Goal: Check status

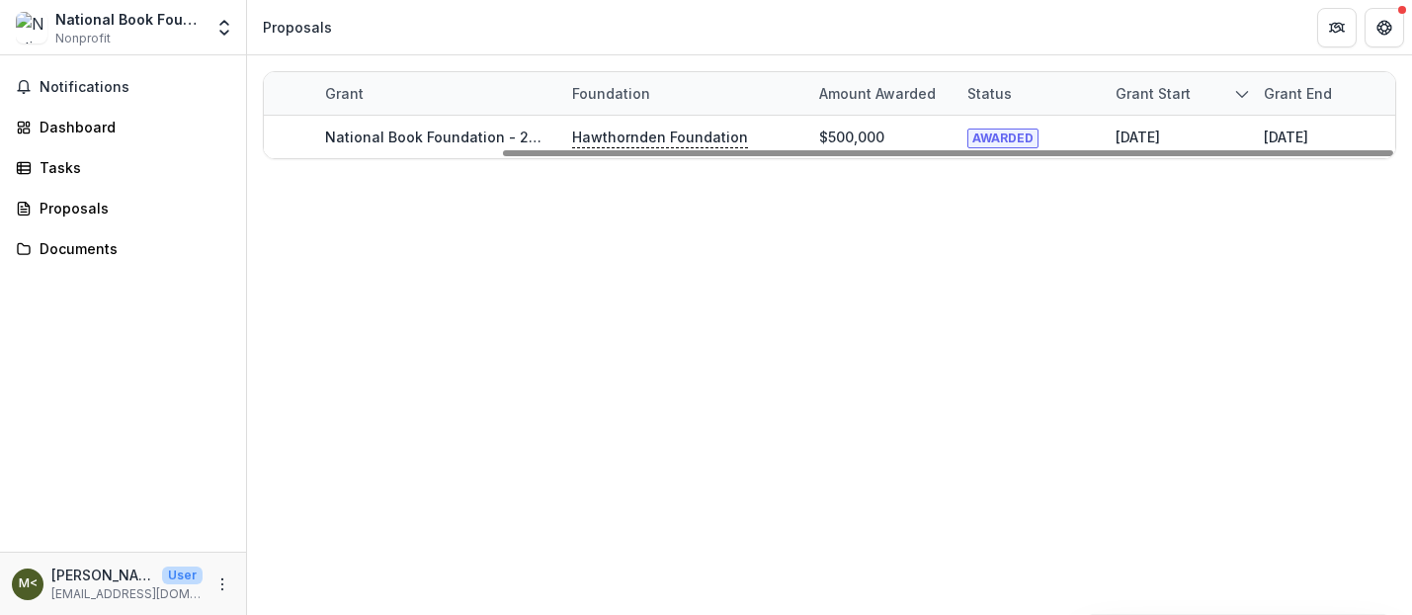
scroll to position [0, 301]
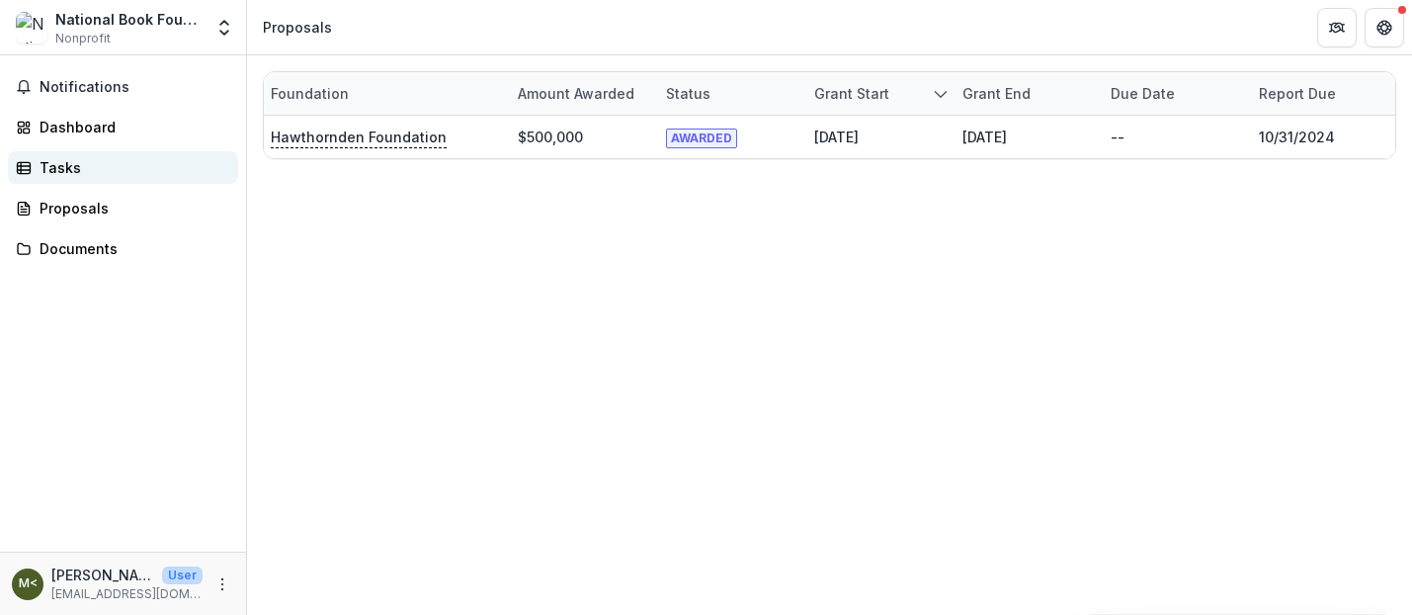
click at [88, 170] on div "Tasks" at bounding box center [131, 167] width 183 height 21
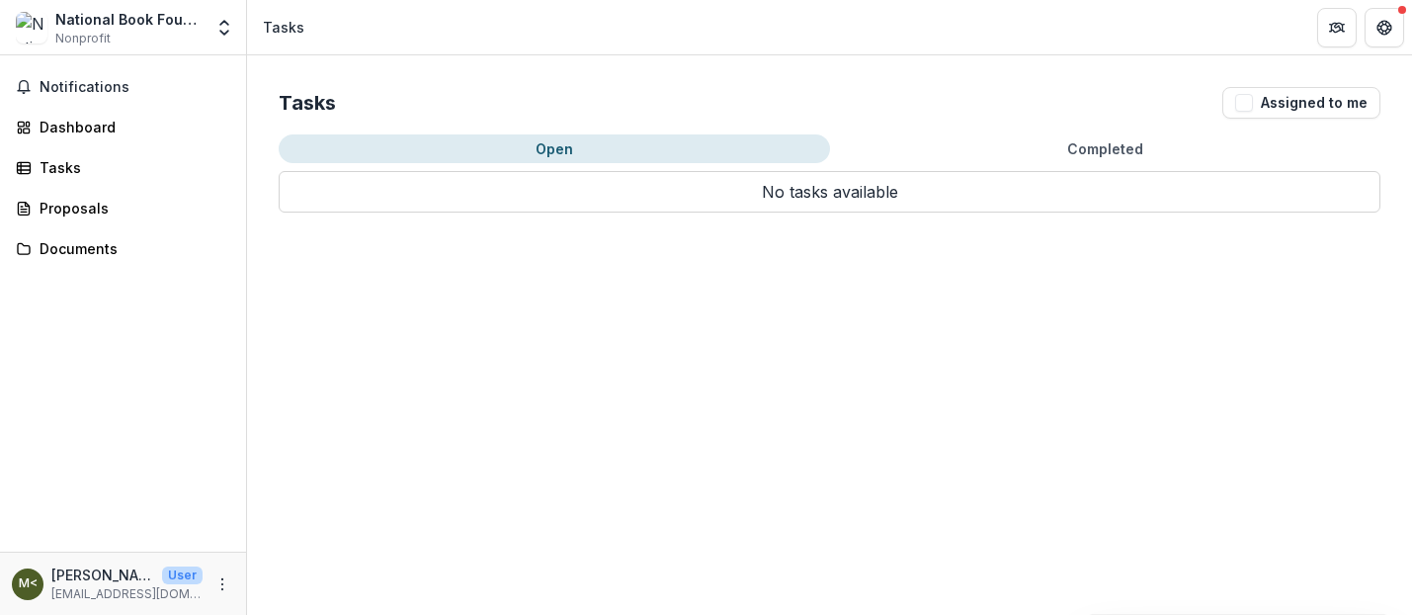
click at [576, 148] on button "Open" at bounding box center [554, 148] width 551 height 29
click at [1112, 145] on button "Completed" at bounding box center [1105, 148] width 551 height 29
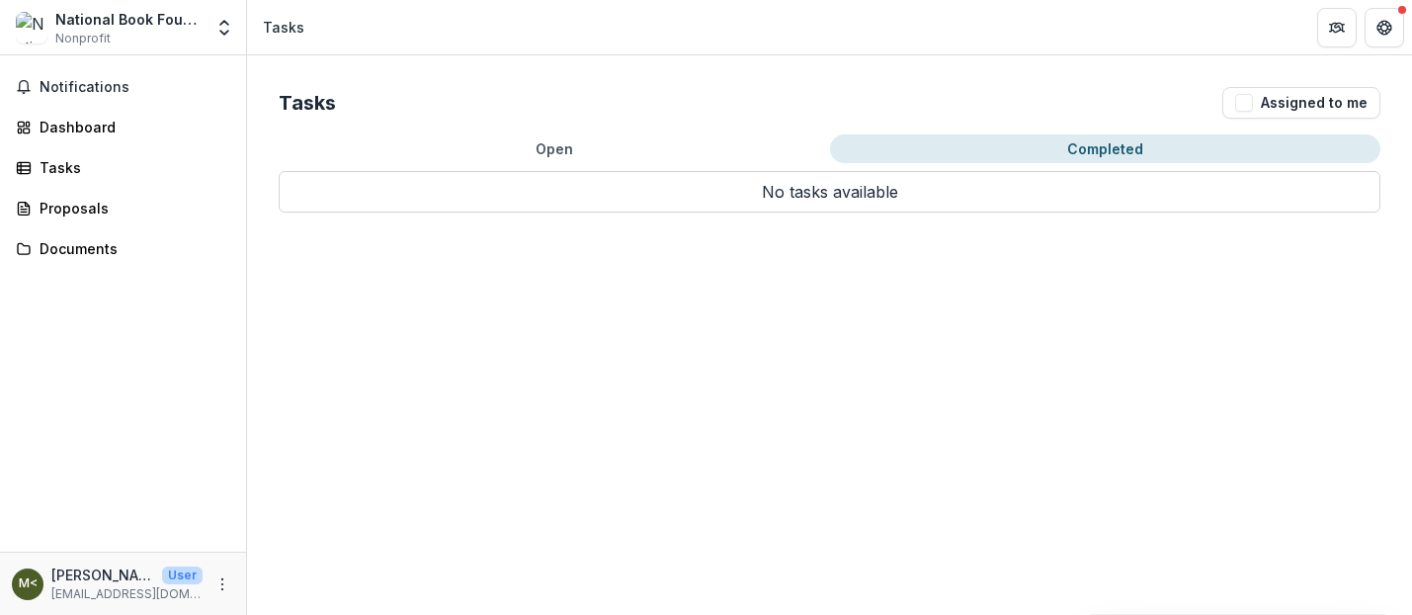
click at [617, 155] on button "Open" at bounding box center [554, 148] width 551 height 29
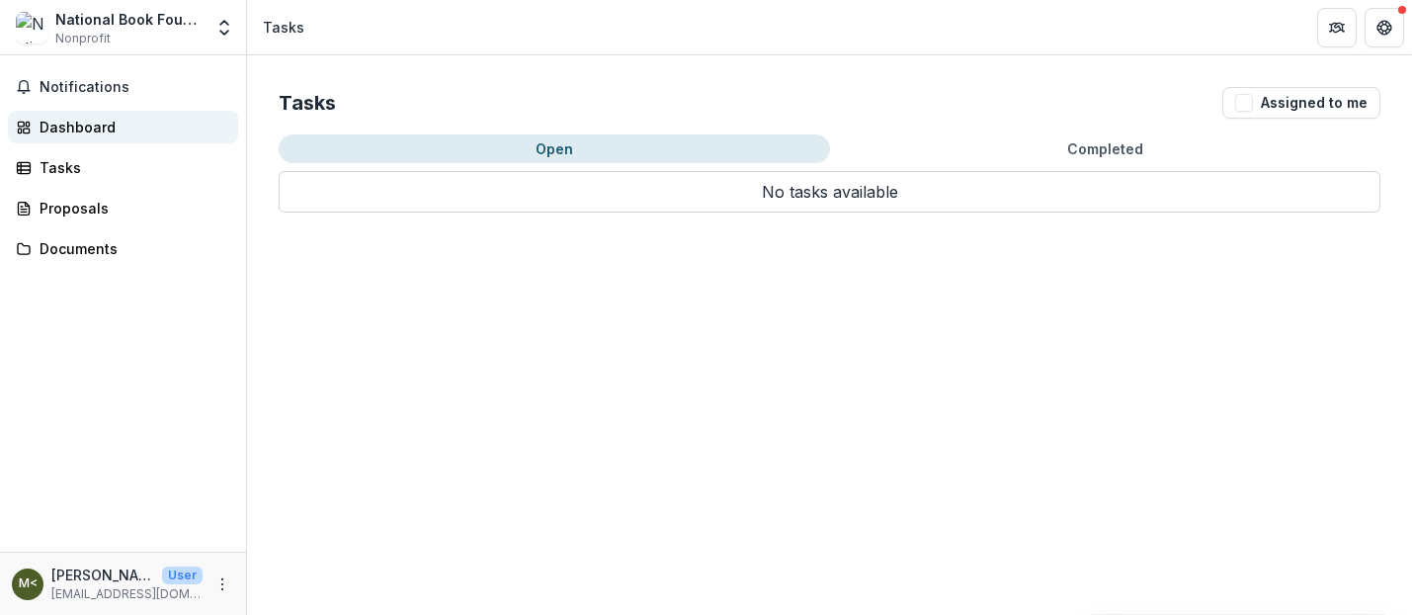
click at [89, 131] on div "Dashboard" at bounding box center [131, 127] width 183 height 21
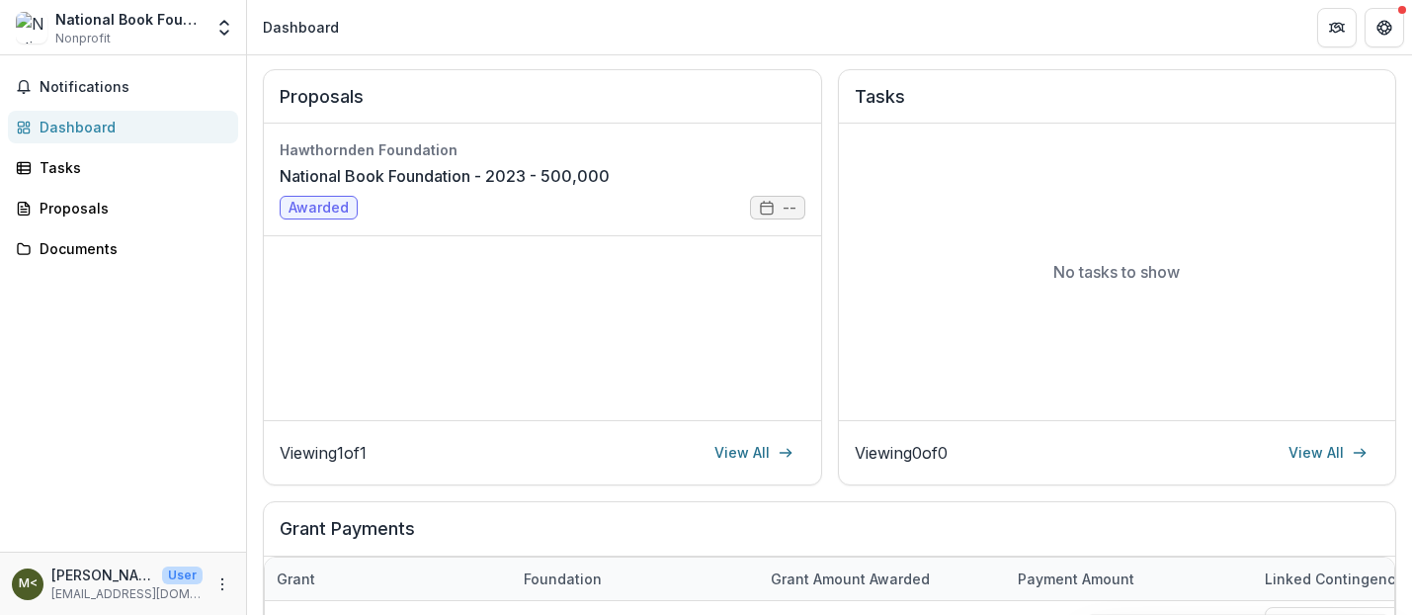
scroll to position [226, 0]
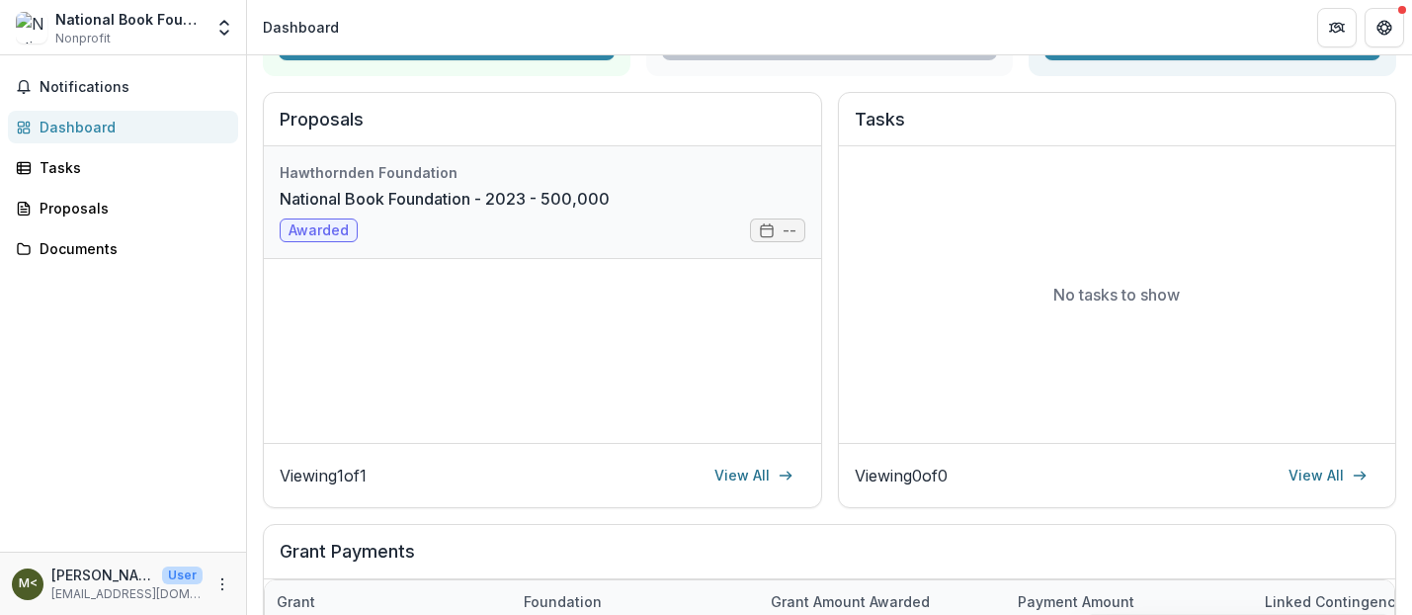
click at [610, 203] on link "National Book Foundation - 2023 - 500,000" at bounding box center [445, 199] width 330 height 24
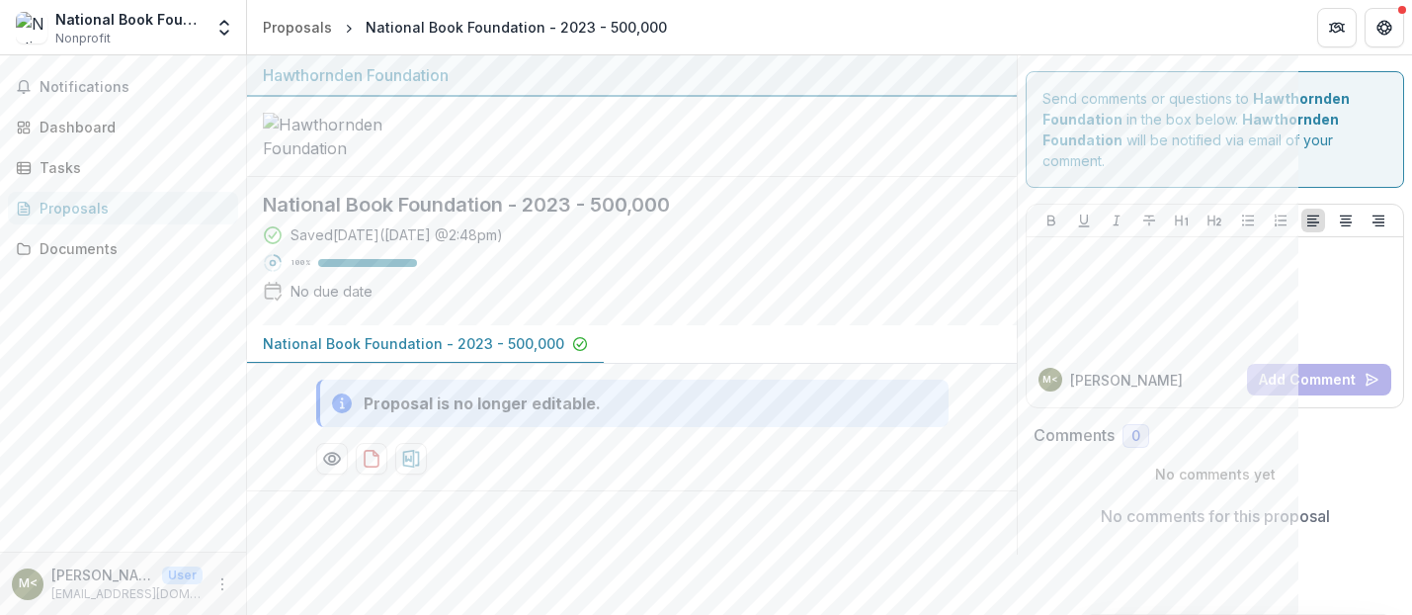
click at [102, 583] on p "[PERSON_NAME] <[EMAIL_ADDRESS][DOMAIN_NAME]>" at bounding box center [102, 574] width 103 height 21
click at [217, 576] on icon "More" at bounding box center [222, 584] width 16 height 16
